Goal: Book appointment/travel/reservation

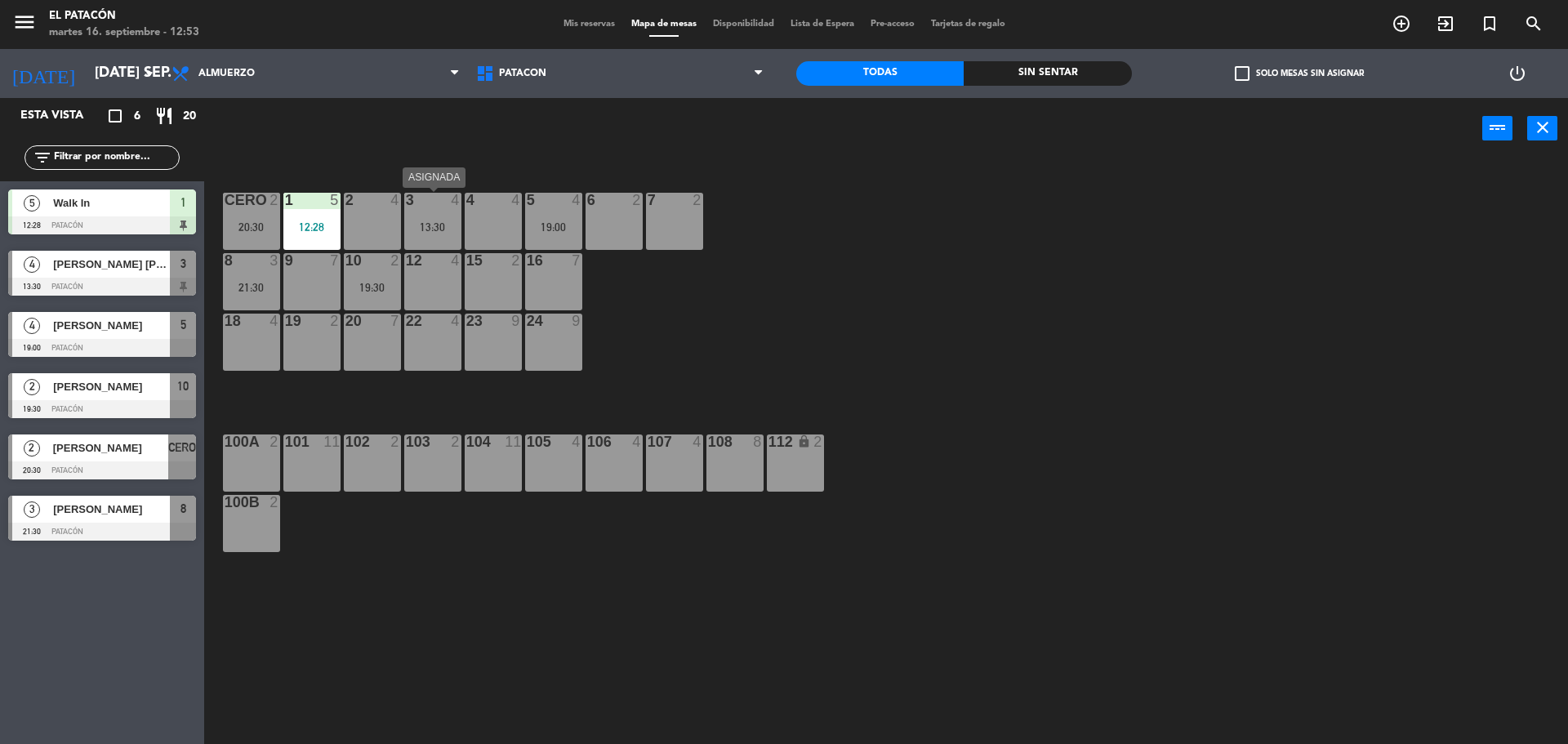
click at [430, 225] on div "13:30" at bounding box center [433, 227] width 57 height 12
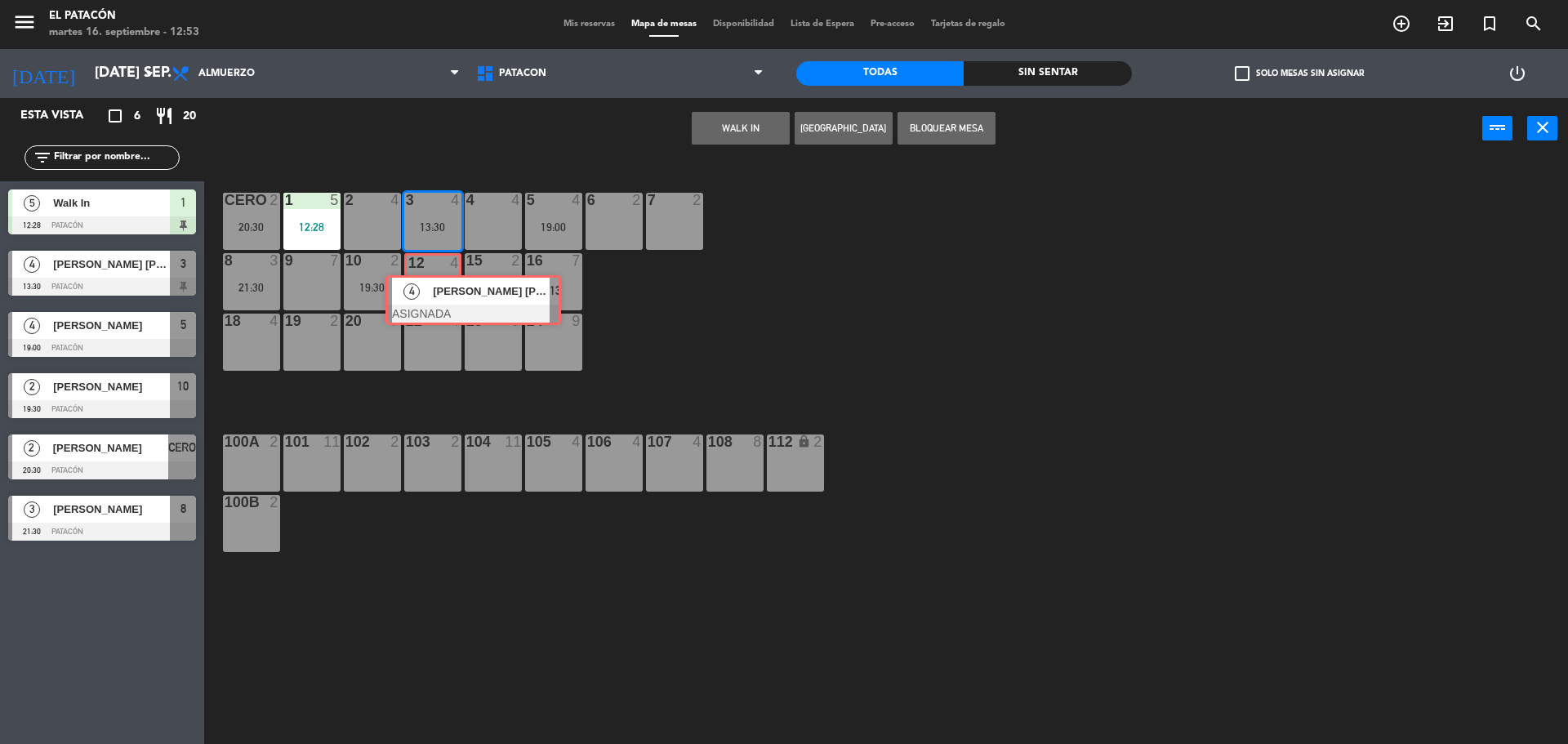
drag, startPoint x: 465, startPoint y: 270, endPoint x: 442, endPoint y: 285, distance: 27.5
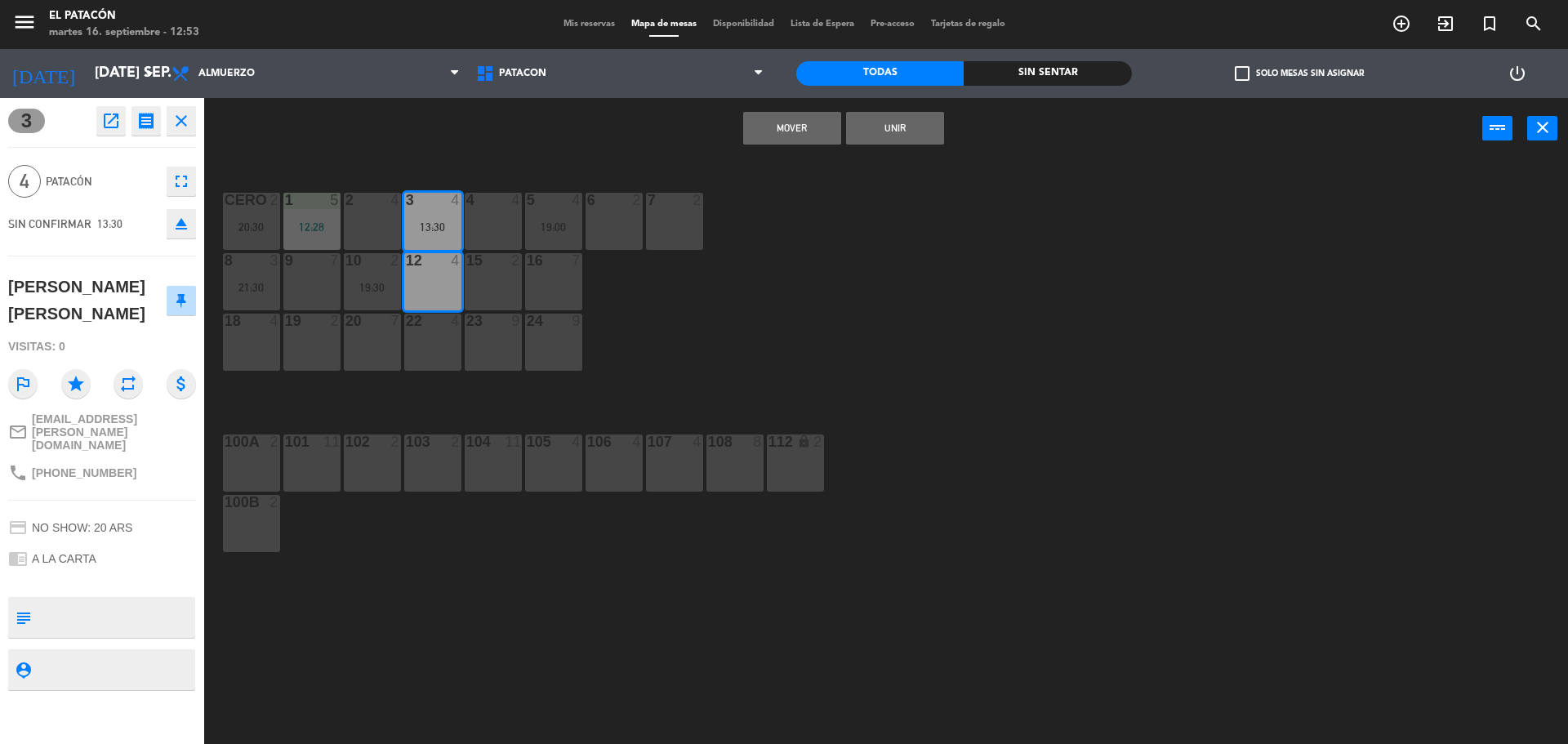
click at [781, 128] on button "Mover" at bounding box center [791, 128] width 98 height 33
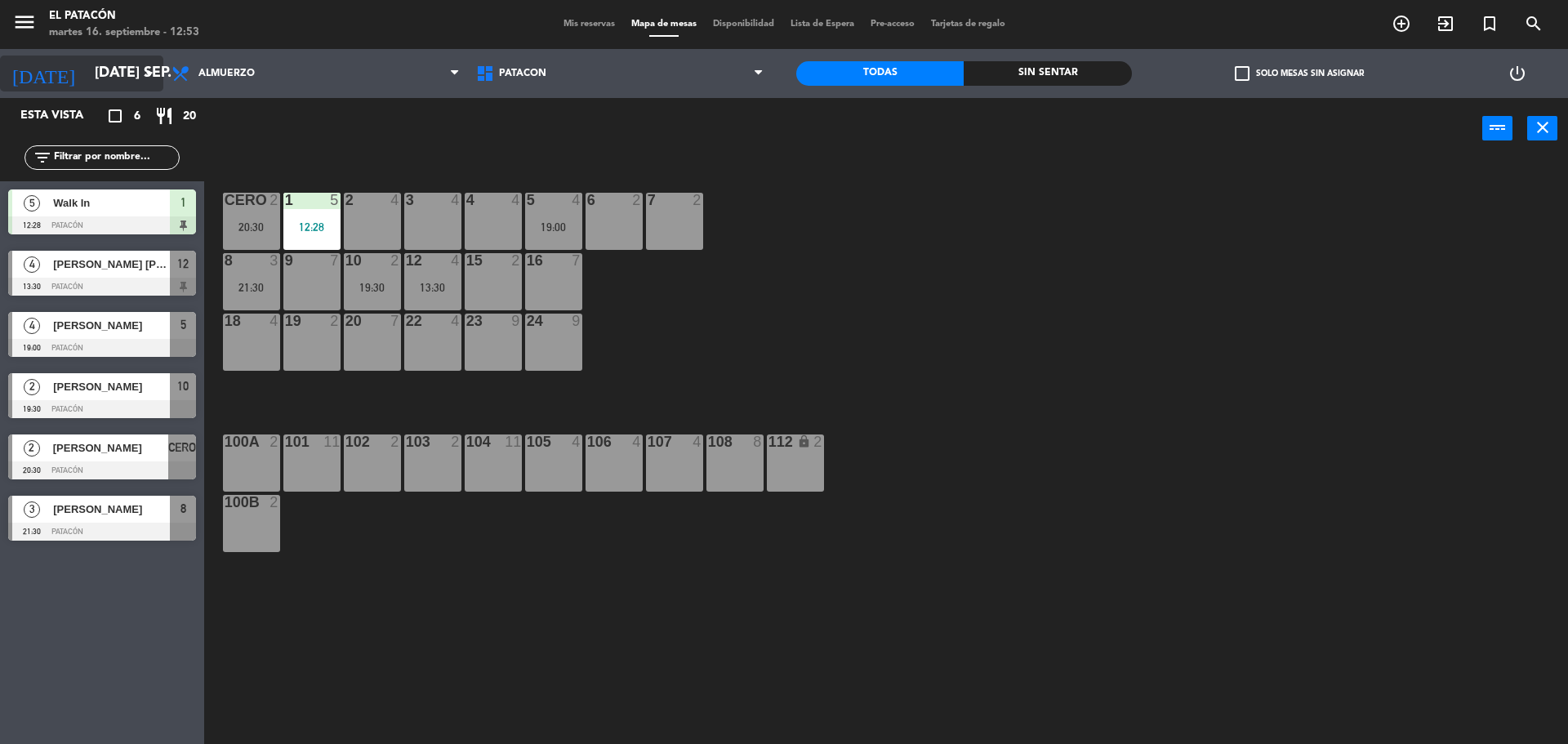
click at [147, 75] on icon "arrow_drop_down" at bounding box center [150, 73] width 20 height 20
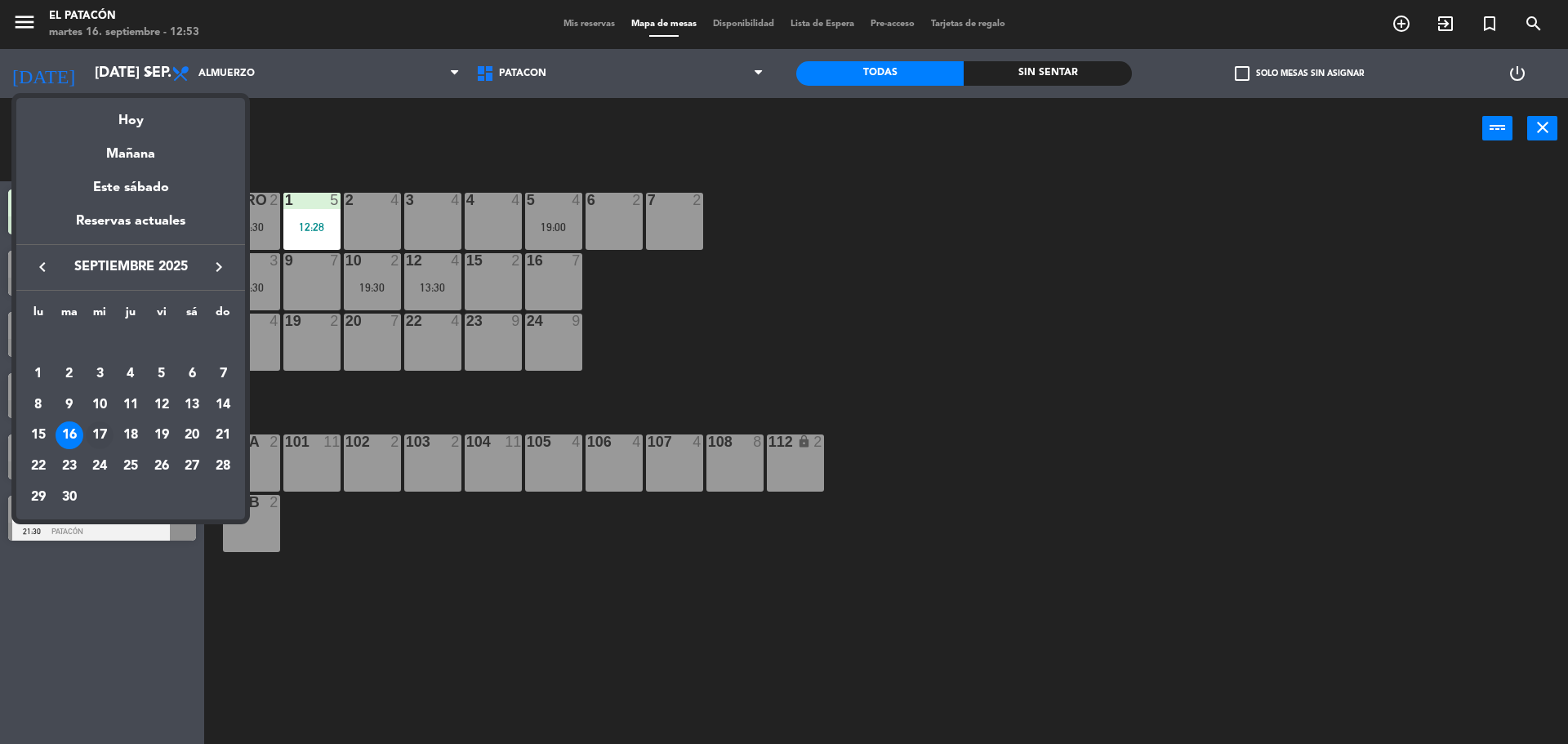
click at [109, 434] on div "17" at bounding box center [100, 435] width 28 height 28
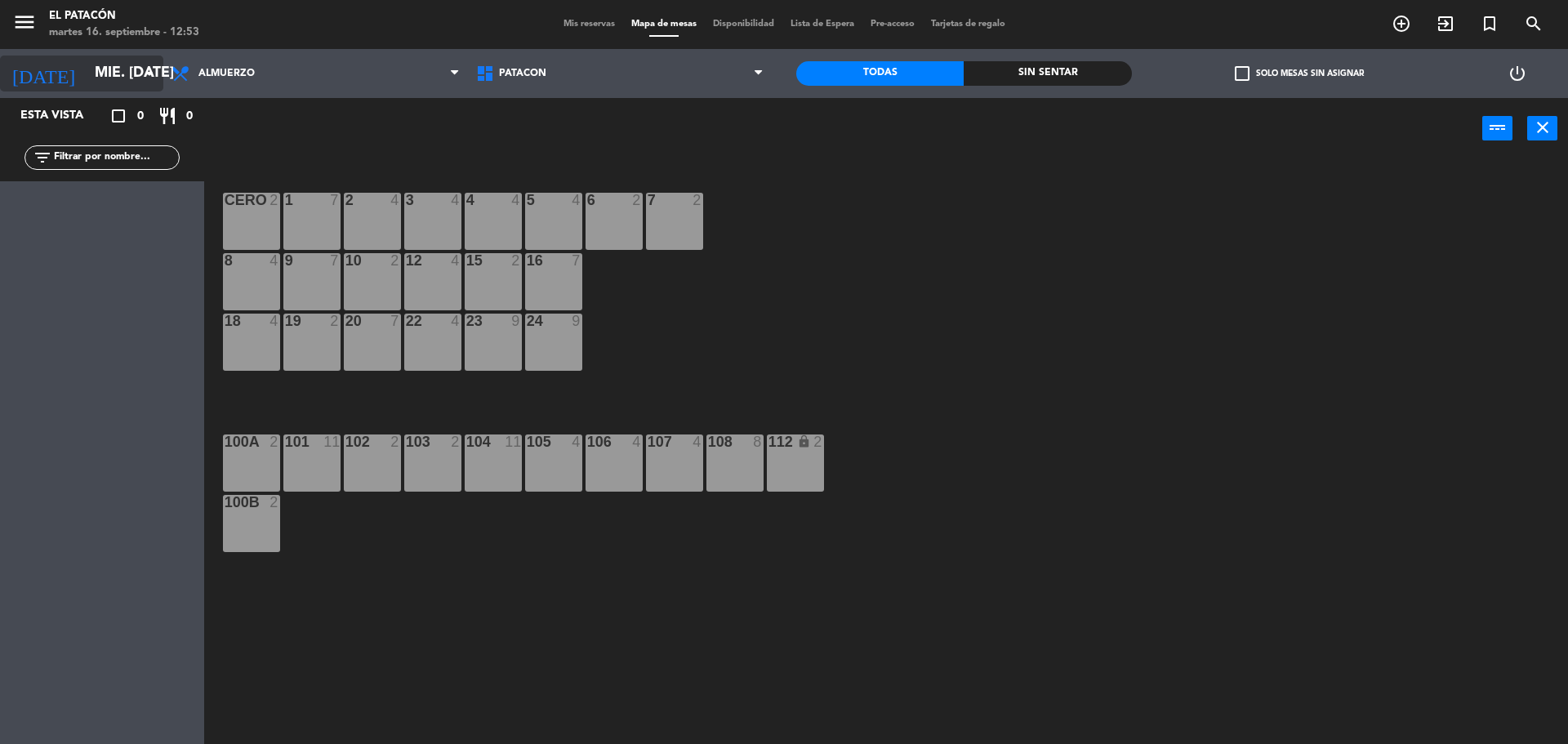
click at [147, 74] on icon "arrow_drop_down" at bounding box center [150, 73] width 20 height 20
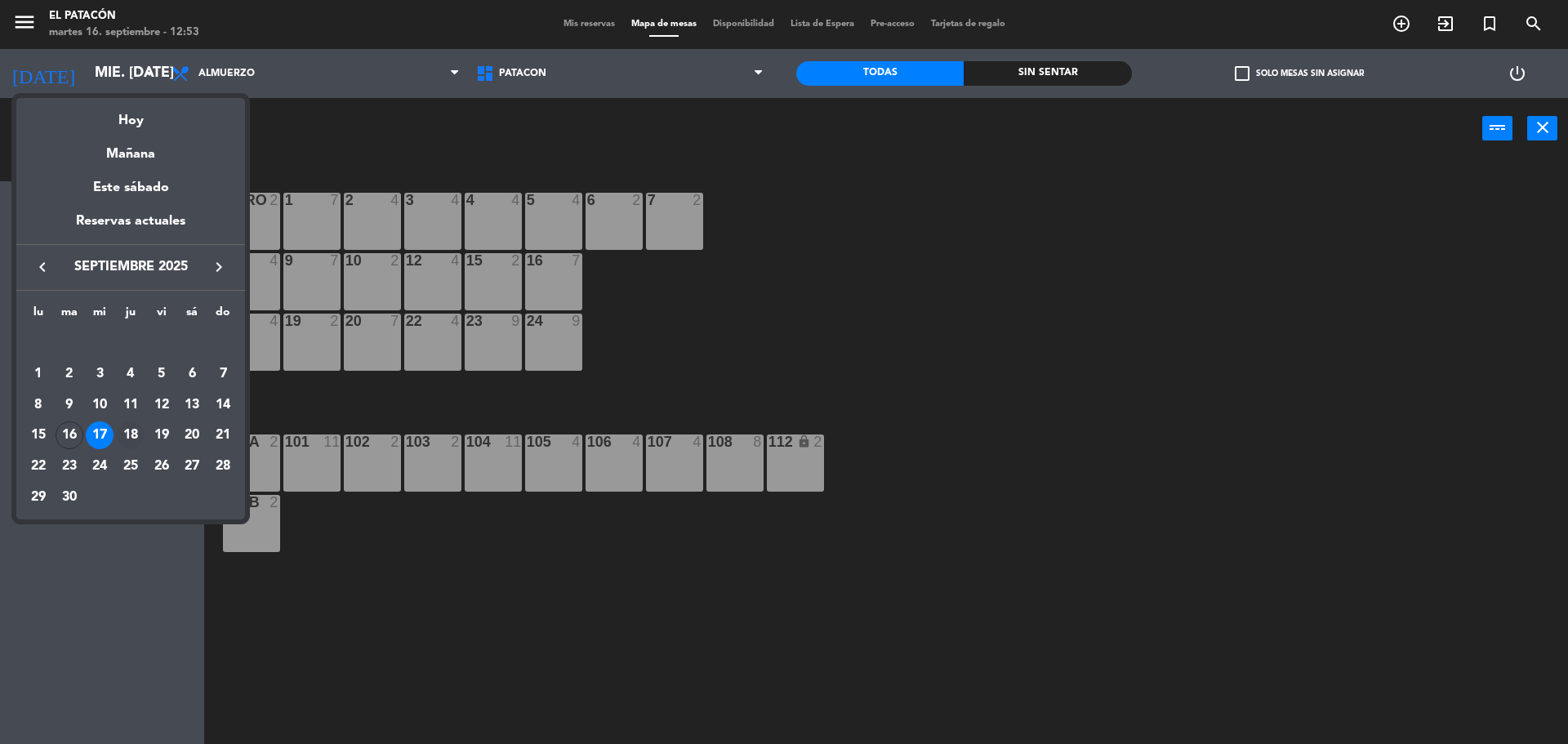
click at [130, 432] on div "18" at bounding box center [131, 435] width 28 height 28
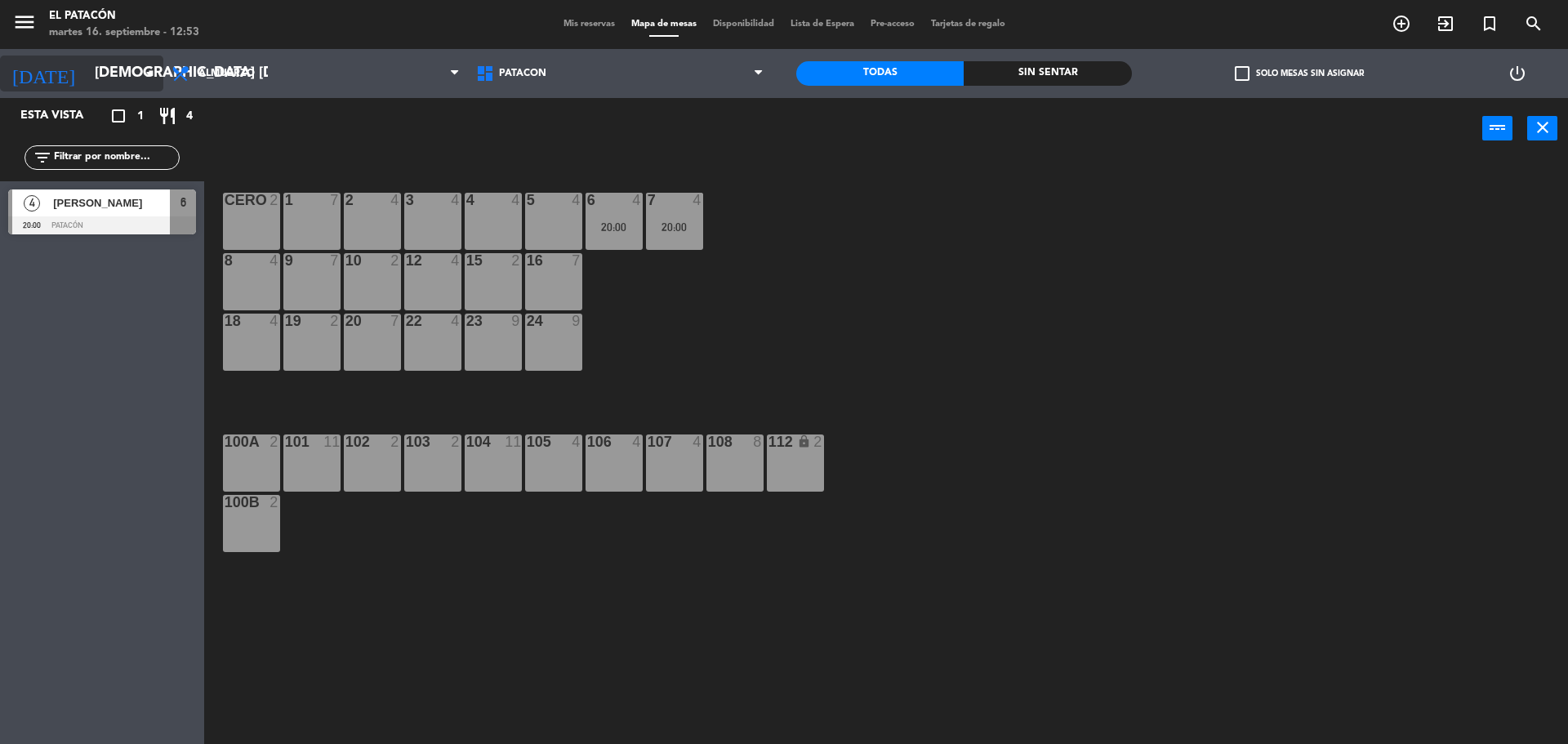
click at [143, 71] on icon "arrow_drop_down" at bounding box center [150, 73] width 20 height 20
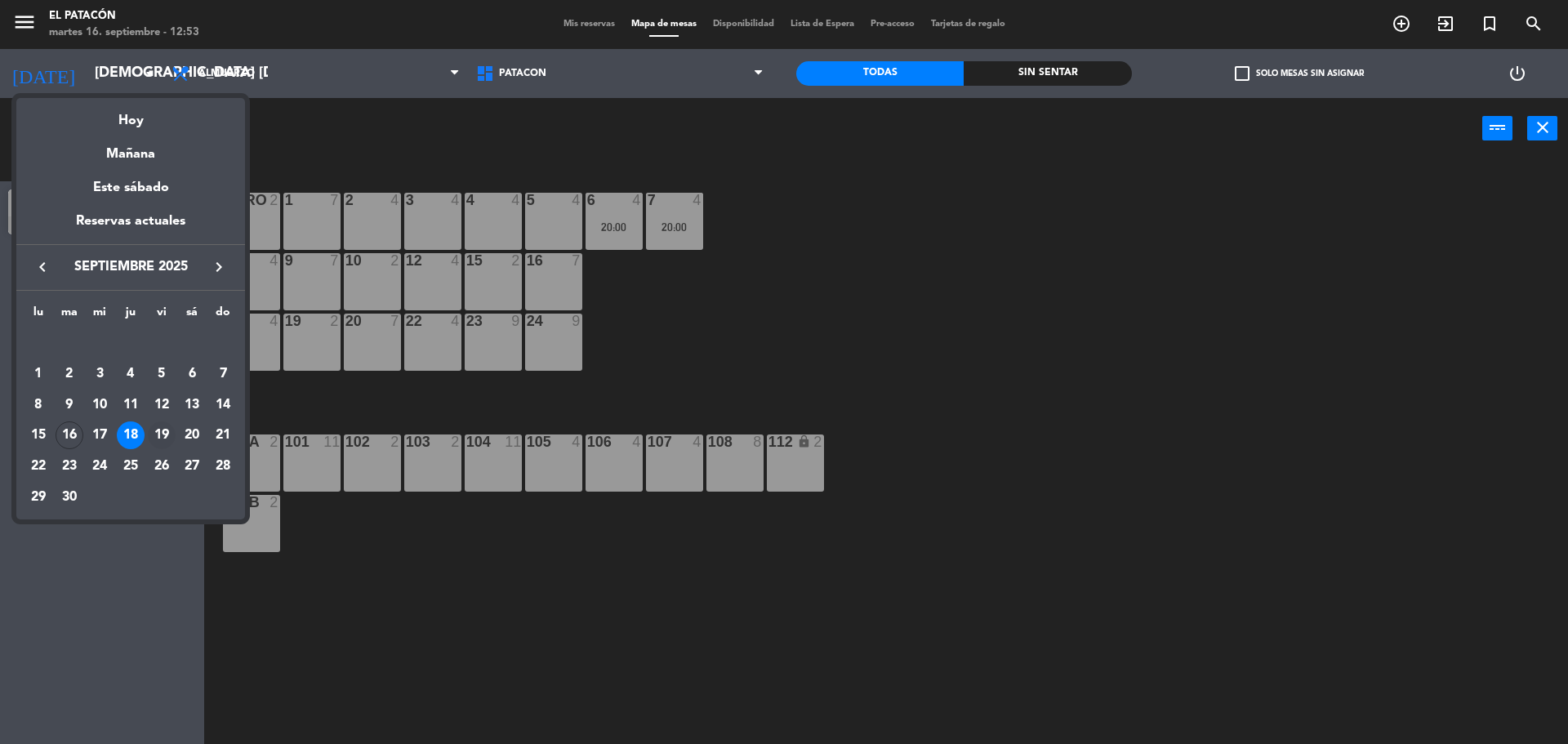
click at [161, 433] on div "19" at bounding box center [161, 435] width 28 height 28
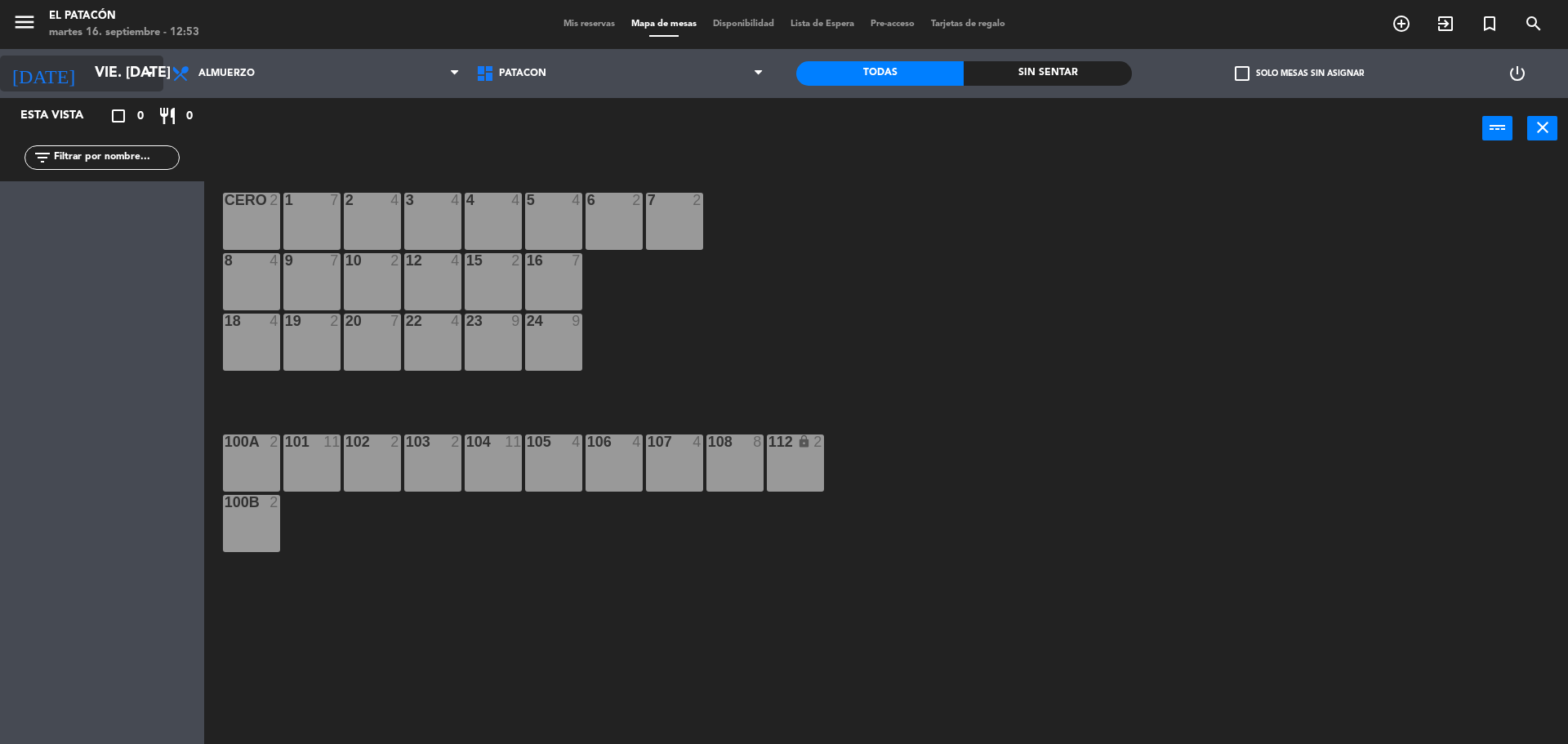
click at [140, 70] on icon "arrow_drop_down" at bounding box center [150, 73] width 20 height 20
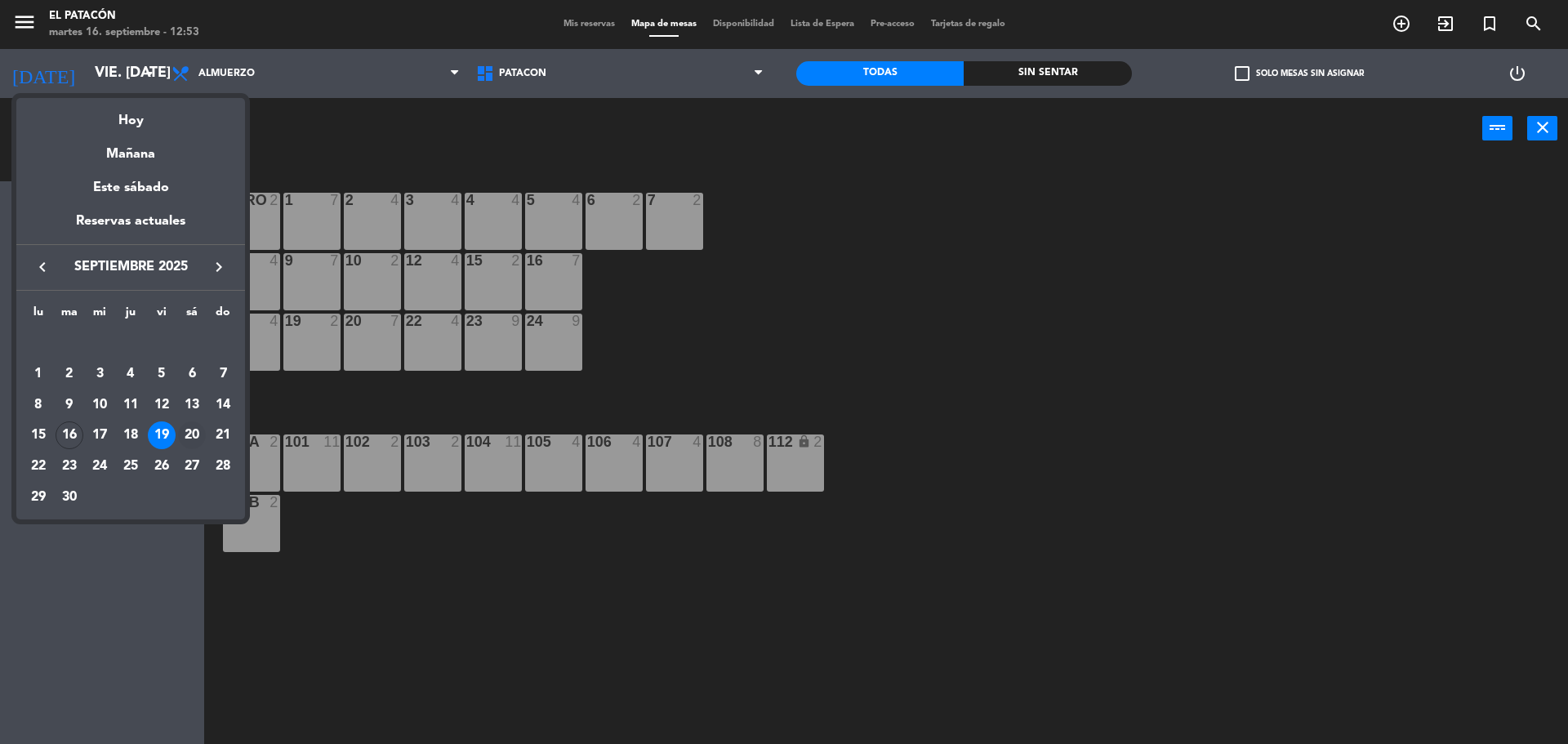
click at [195, 431] on div "20" at bounding box center [192, 435] width 28 height 28
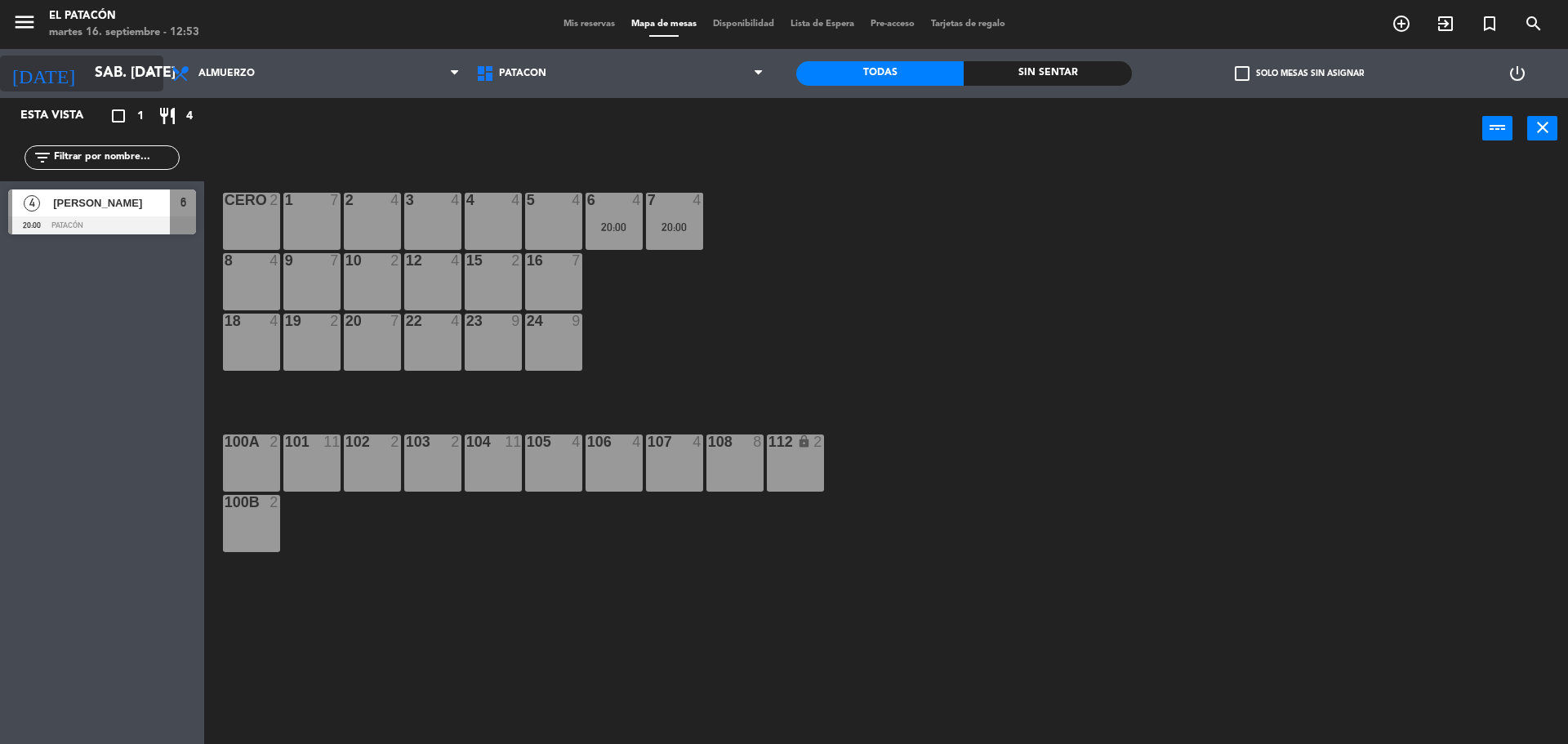
click at [148, 81] on icon "arrow_drop_down" at bounding box center [150, 73] width 20 height 20
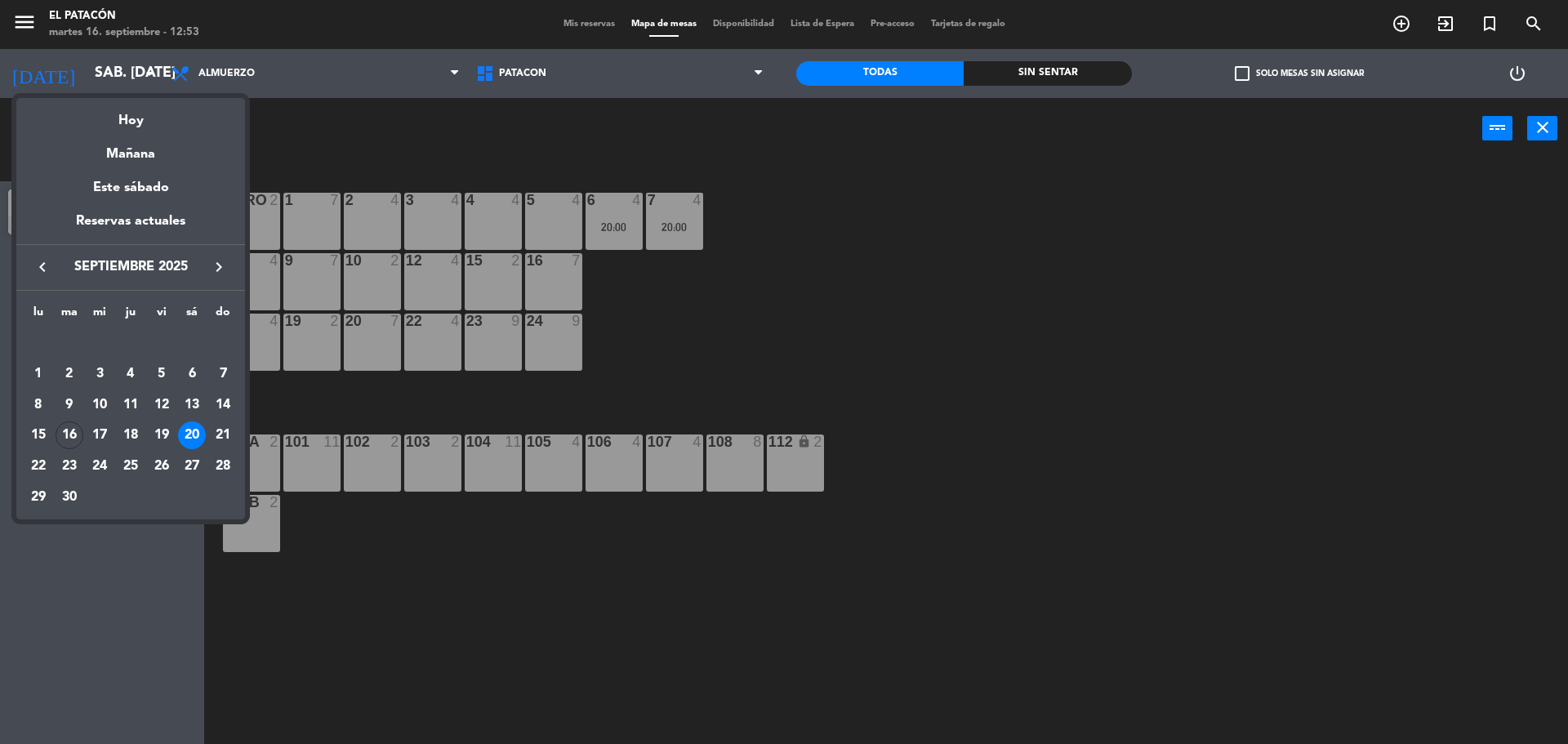
drag, startPoint x: 219, startPoint y: 433, endPoint x: 290, endPoint y: 440, distance: 71.3
click at [220, 433] on div "21" at bounding box center [223, 435] width 28 height 28
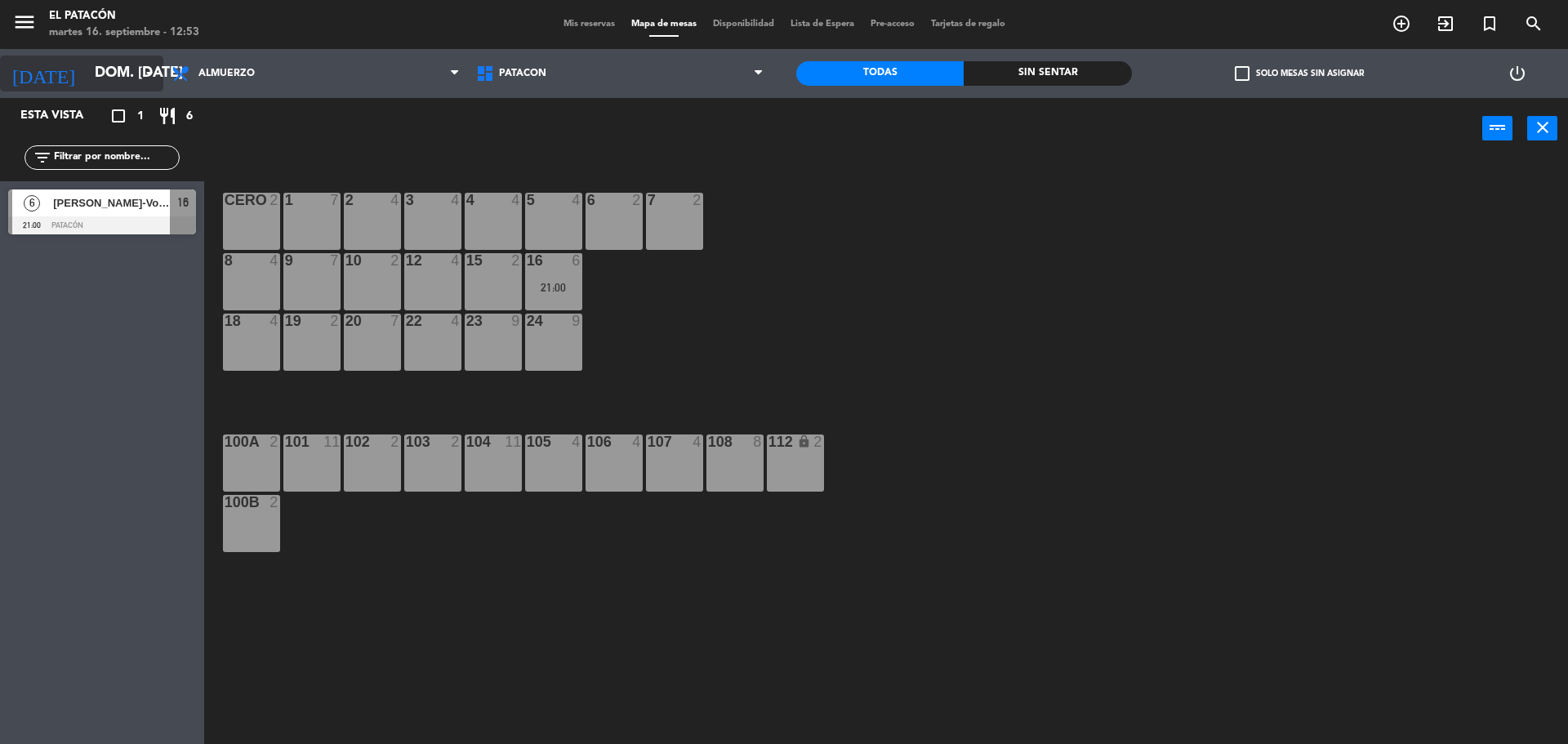
click at [144, 63] on icon "arrow_drop_down" at bounding box center [150, 73] width 20 height 20
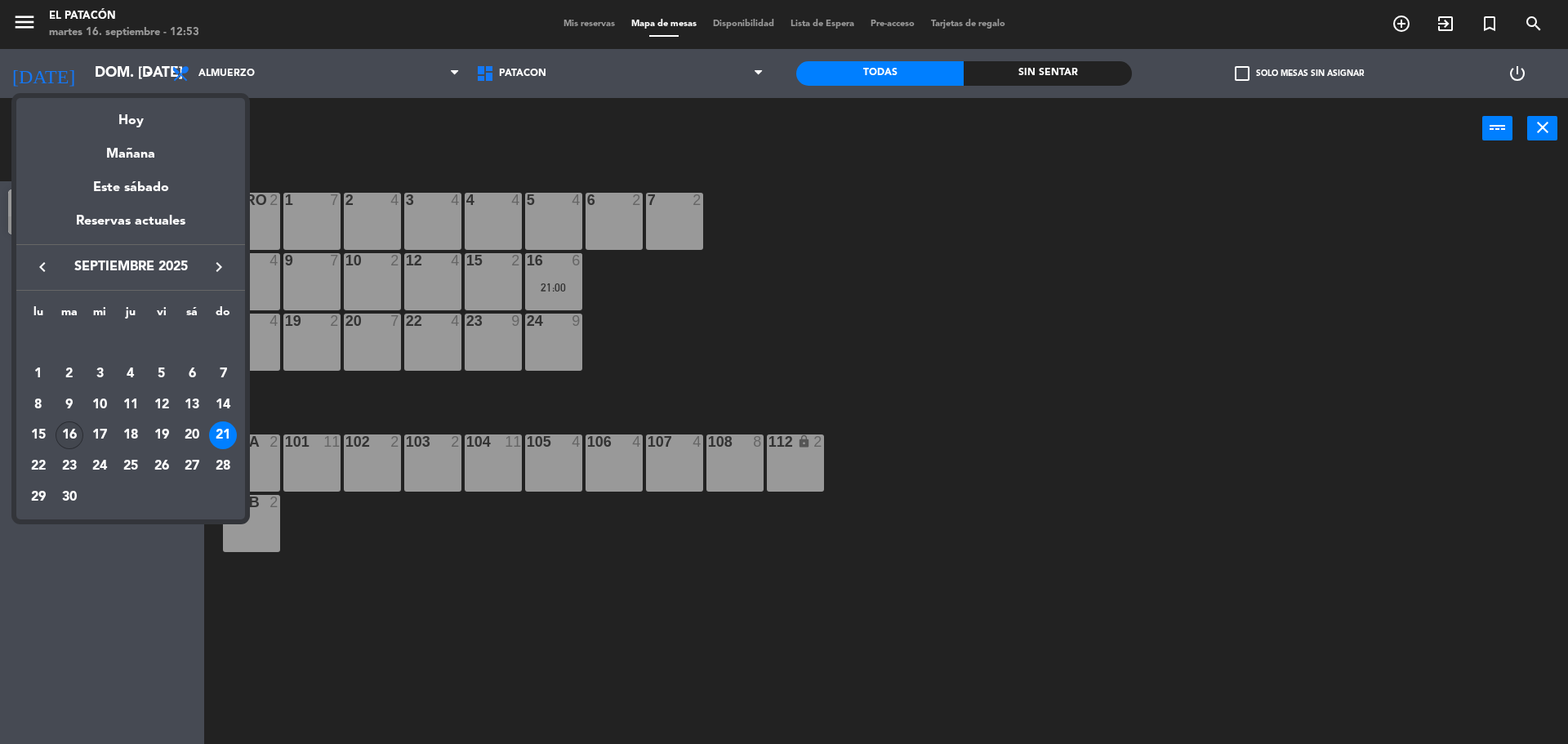
click at [70, 430] on div "16" at bounding box center [69, 435] width 28 height 28
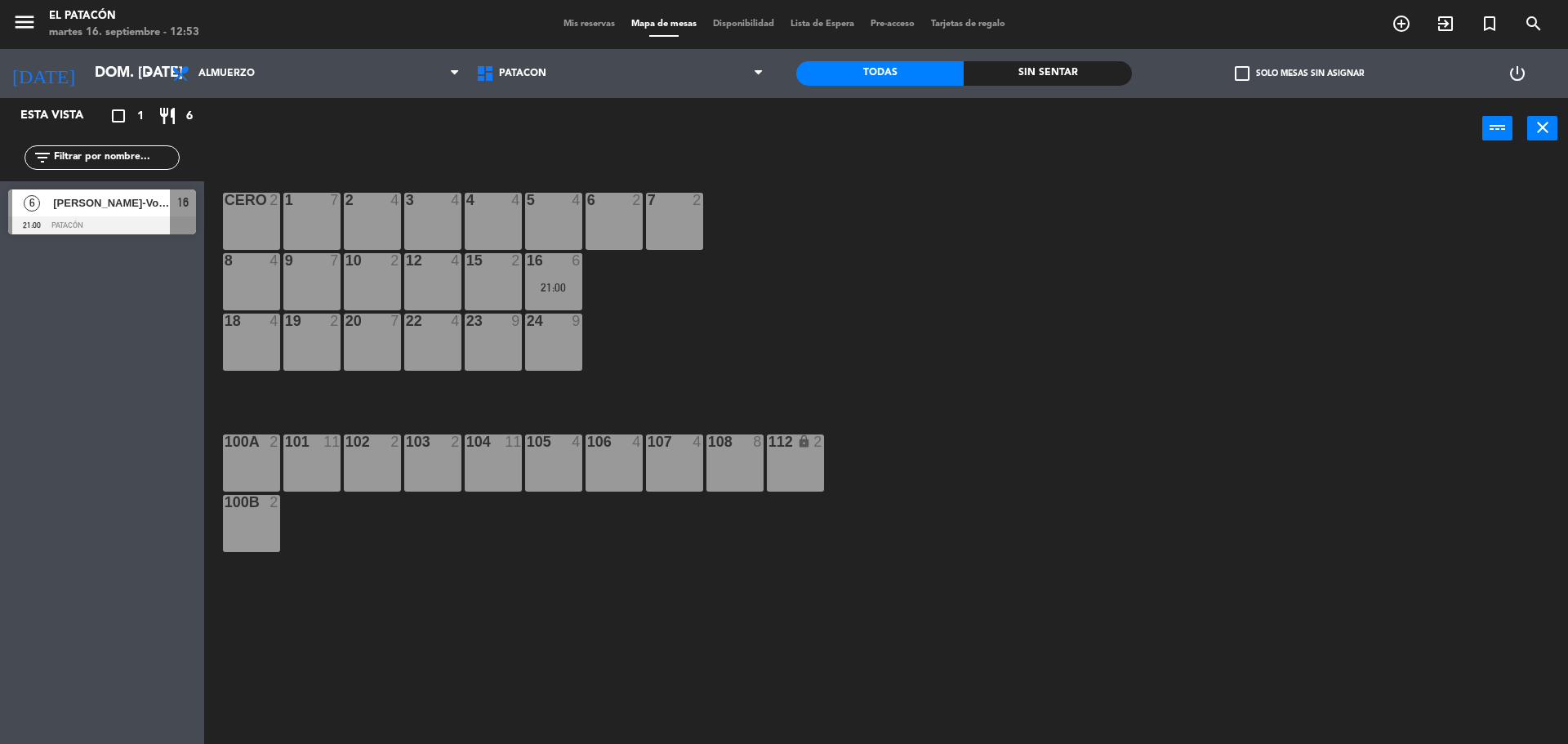
type input "[DATE] sep."
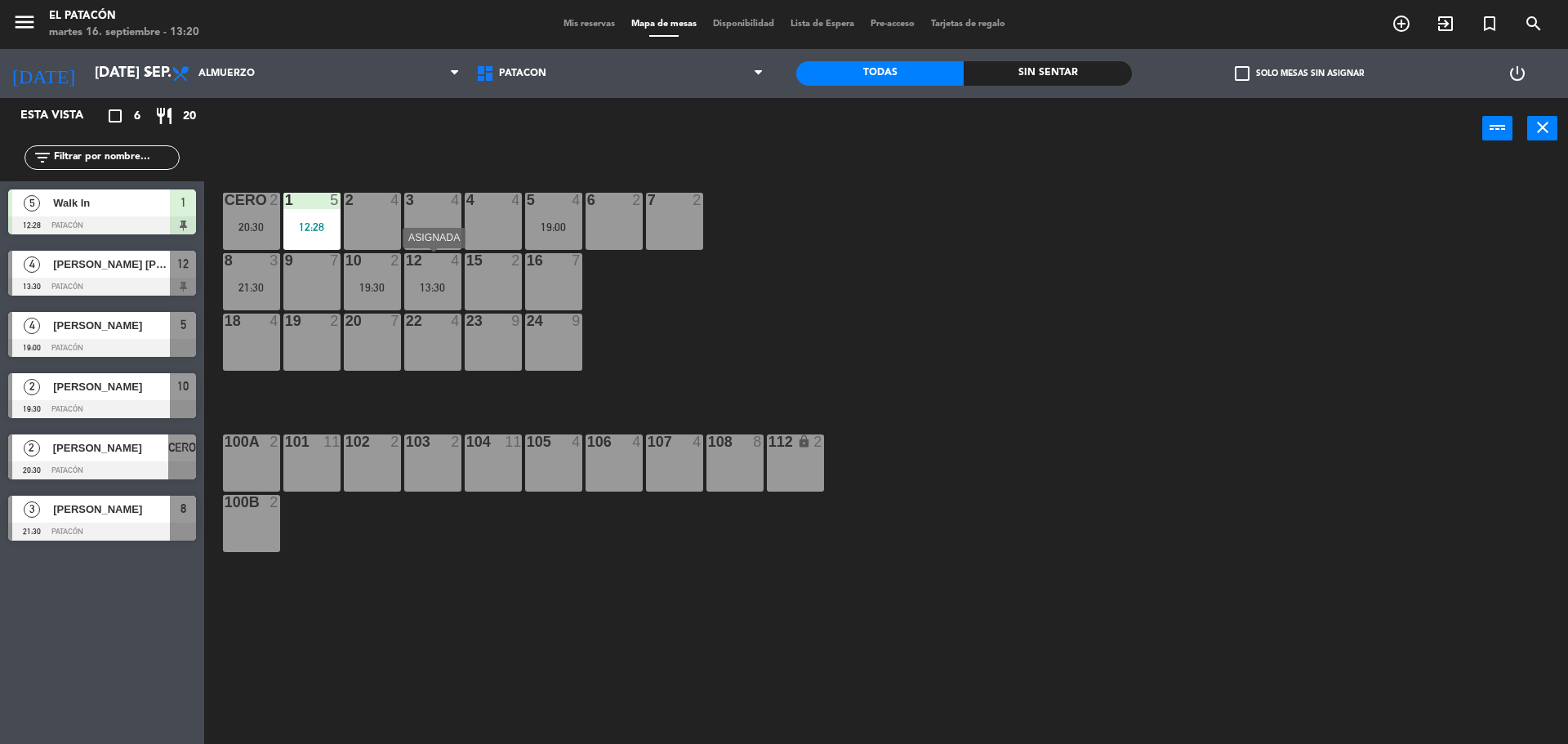
click at [437, 285] on div "13:30" at bounding box center [433, 287] width 57 height 12
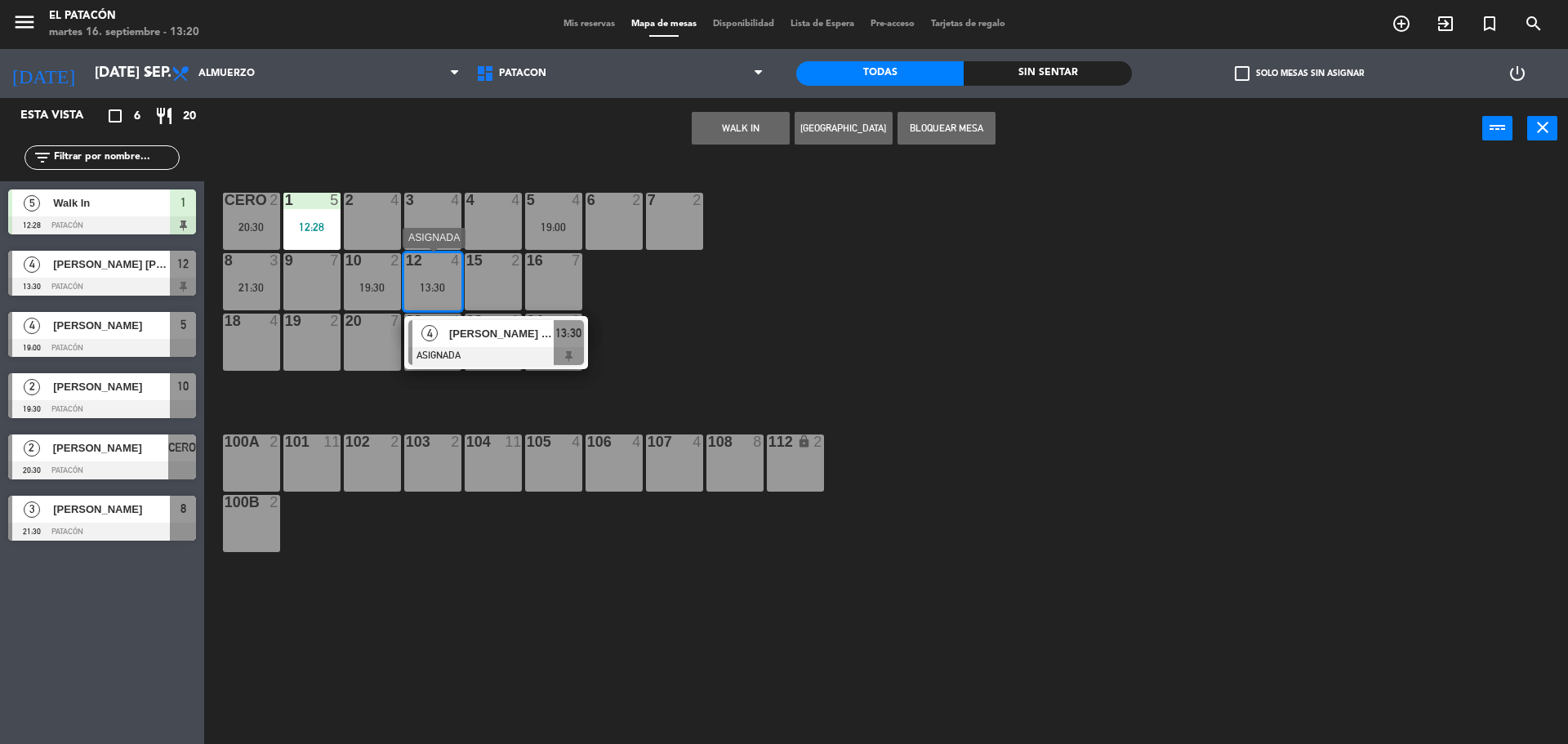
click at [464, 333] on span "[PERSON_NAME] [PERSON_NAME]" at bounding box center [501, 333] width 105 height 17
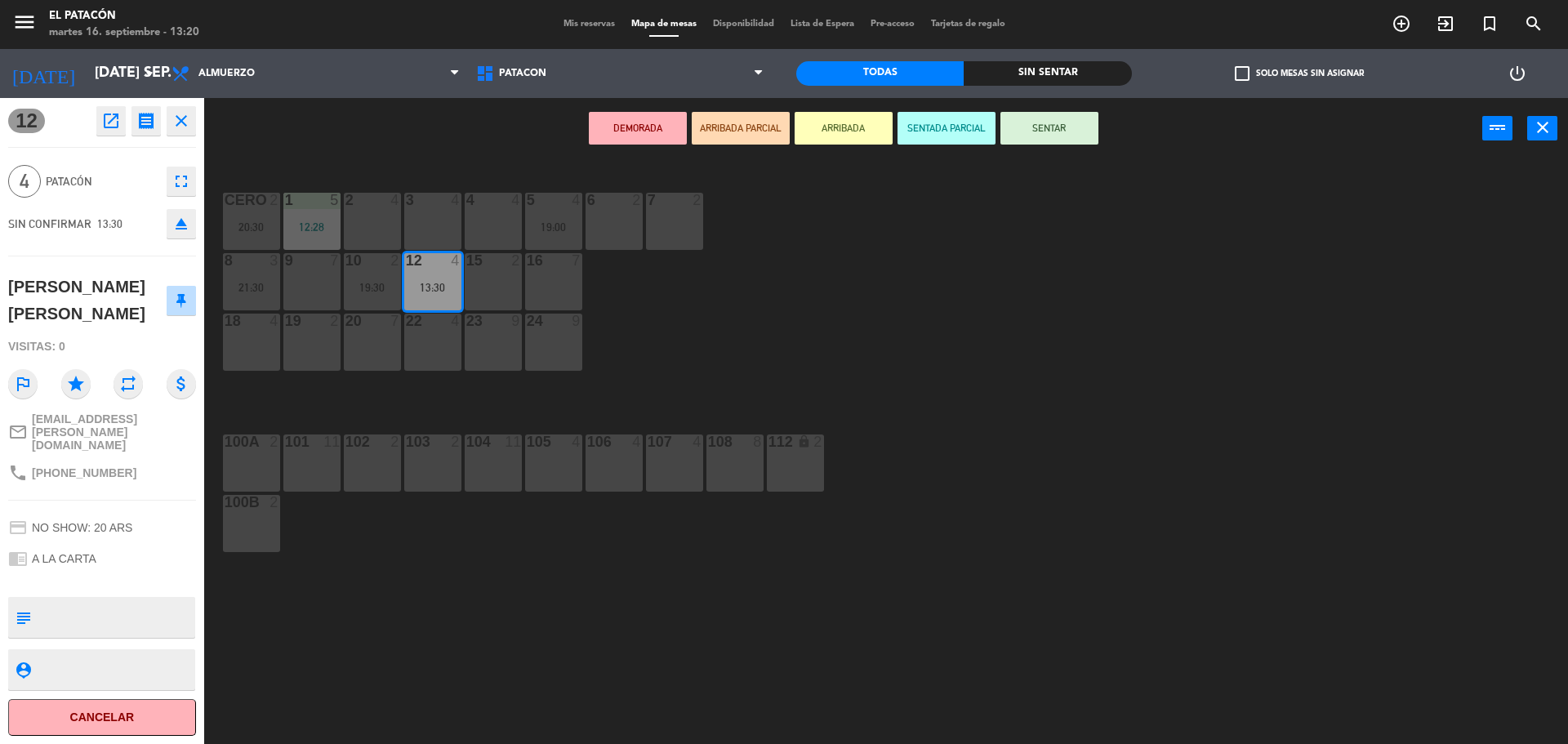
click at [1054, 137] on button "SENTAR" at bounding box center [1049, 128] width 98 height 33
